Goal: Navigation & Orientation: Find specific page/section

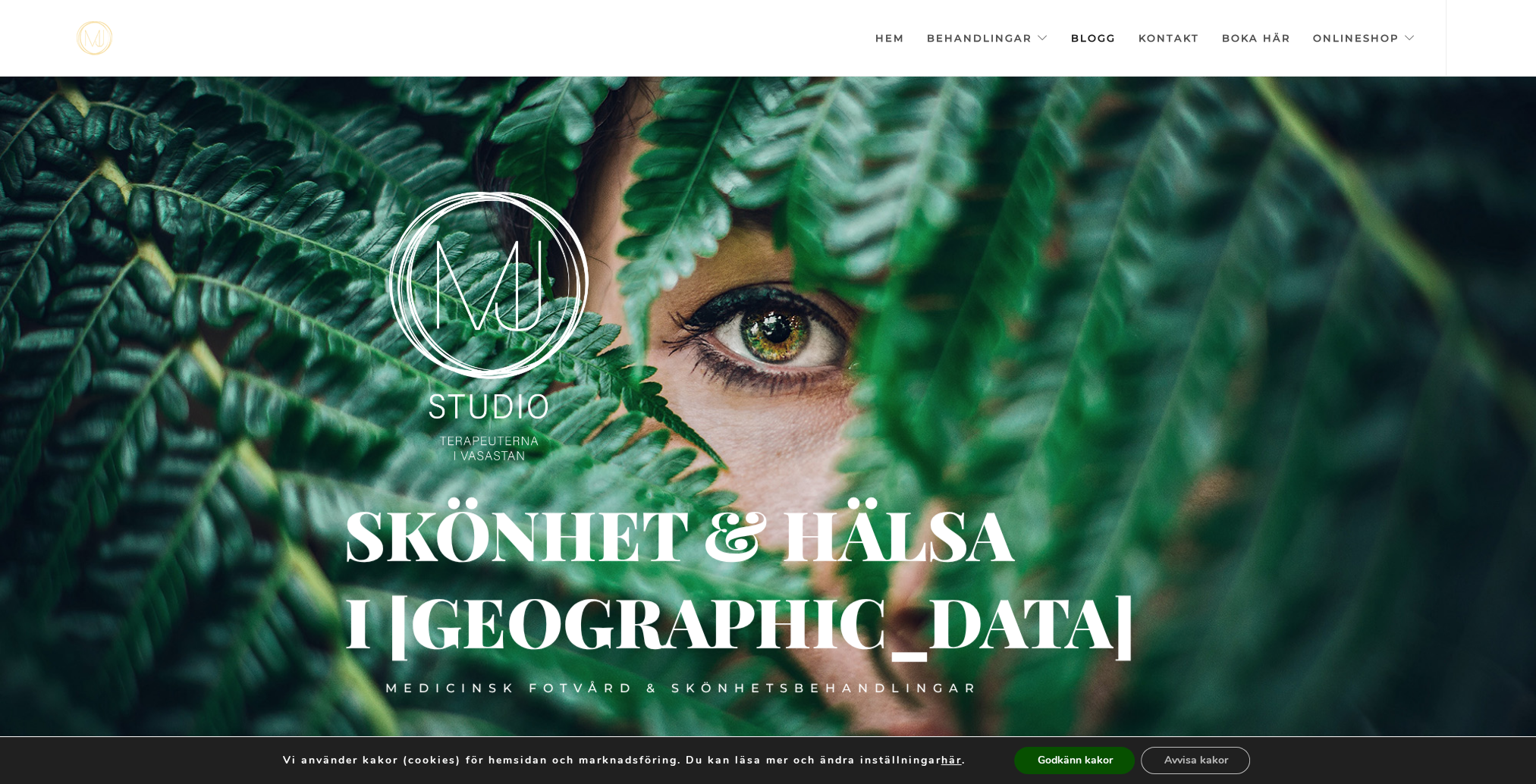
click at [1096, 35] on link "Blogg" at bounding box center [1093, 37] width 45 height 75
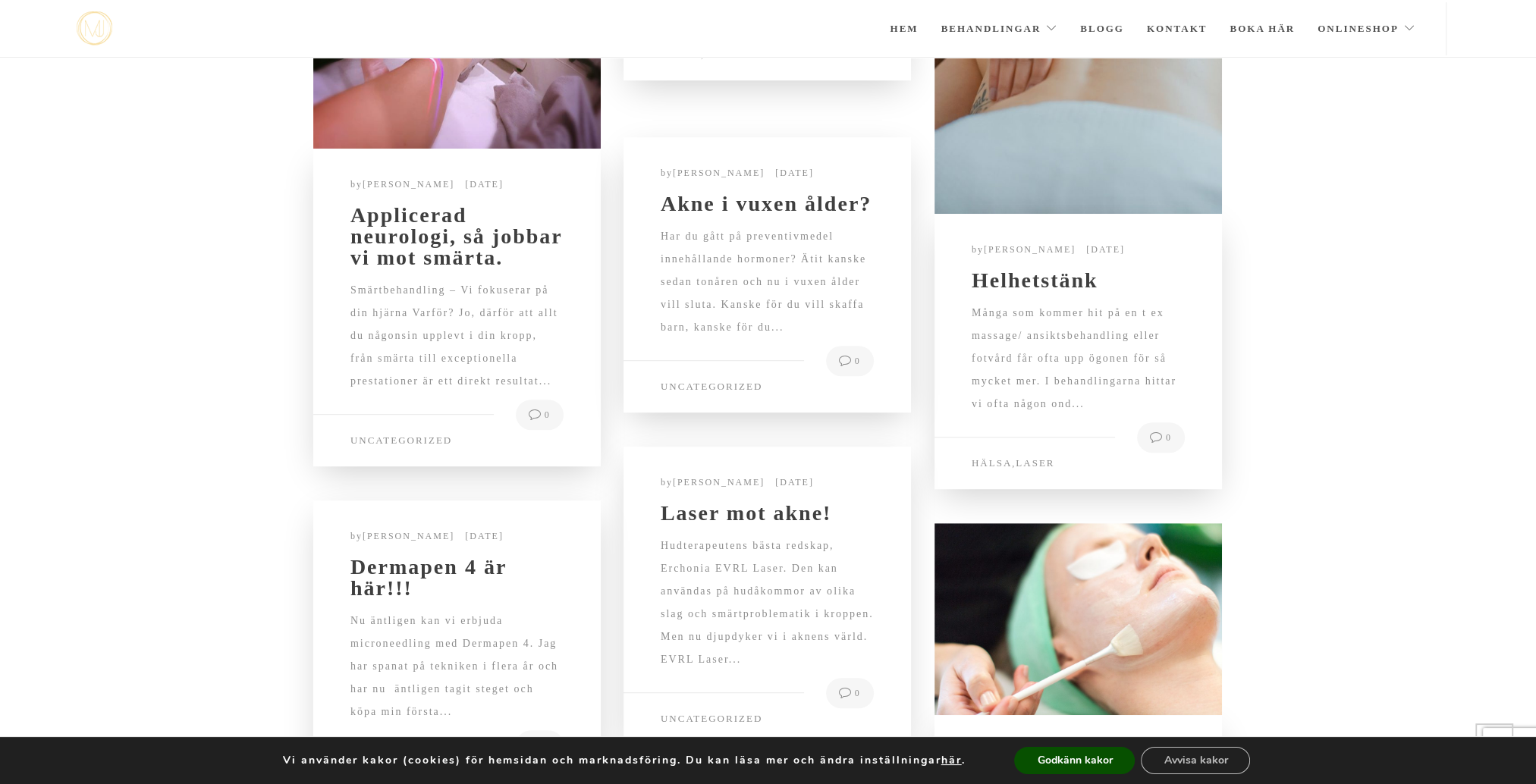
scroll to position [1174, 0]
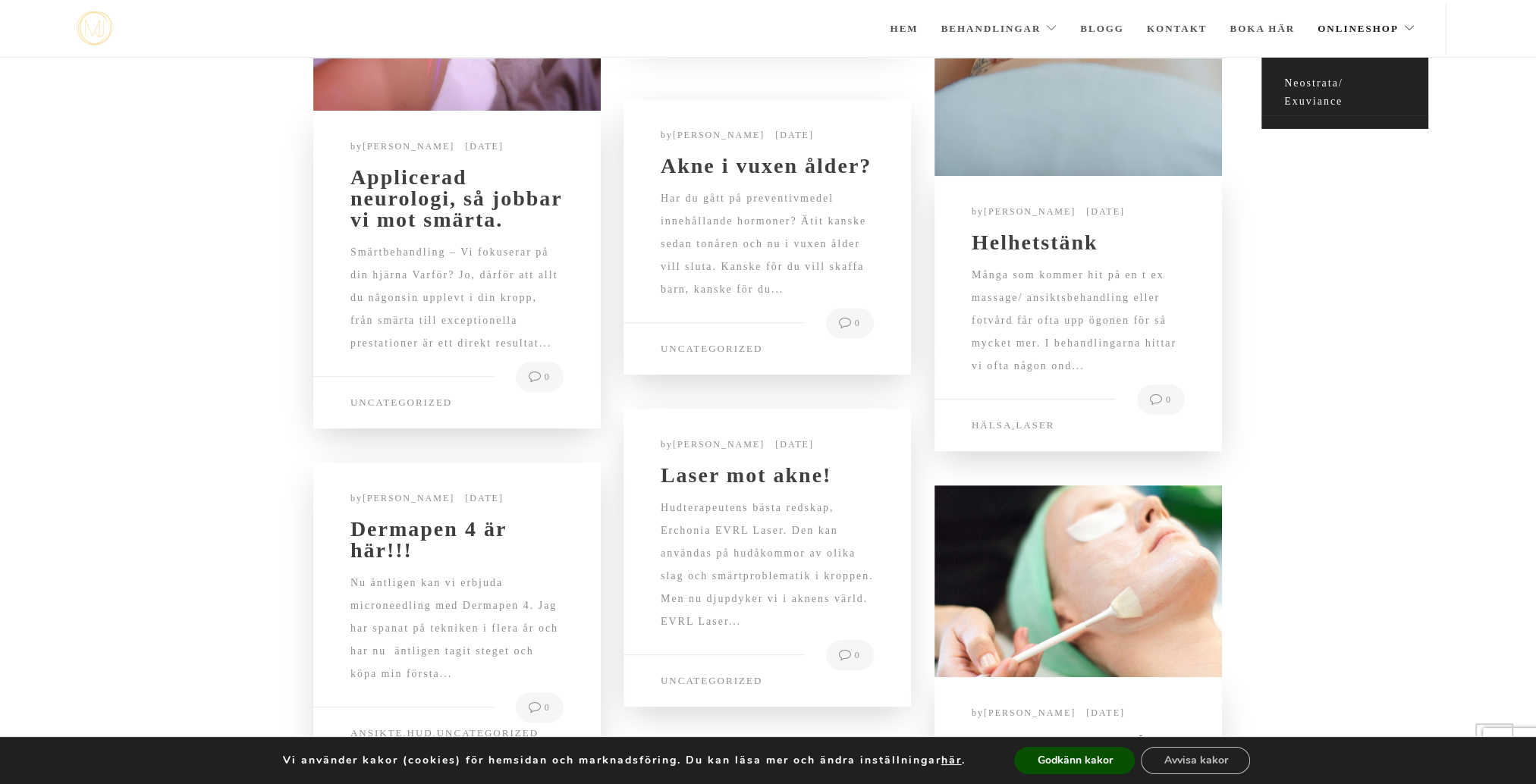
click at [1337, 81] on link "Neostrata/ Exuviance" at bounding box center [1344, 93] width 167 height 46
